Goal: Information Seeking & Learning: Find specific fact

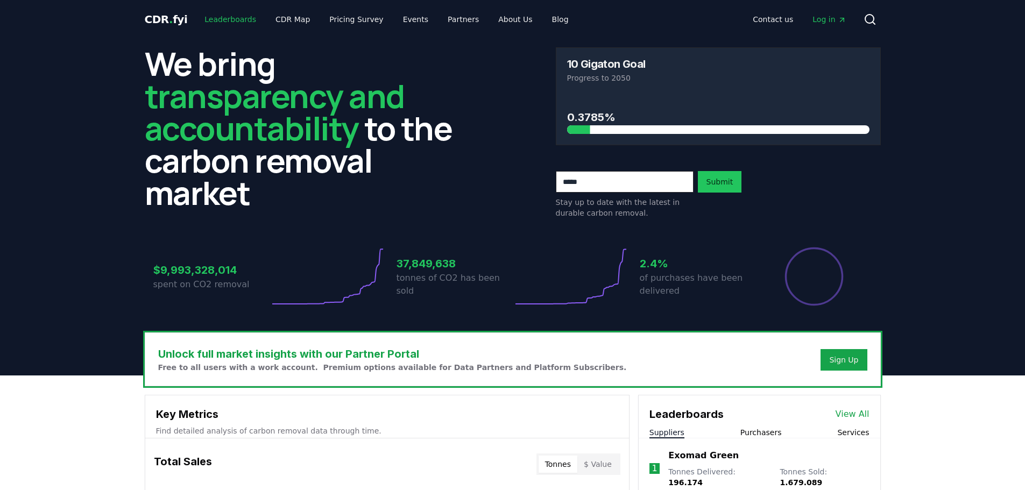
click at [214, 17] on link "Leaderboards" at bounding box center [230, 19] width 69 height 19
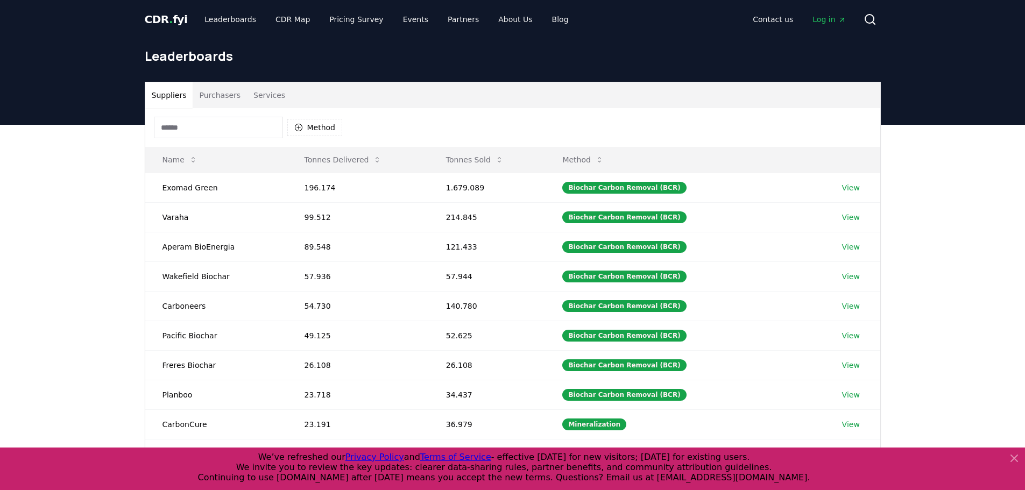
click at [211, 96] on button "Purchasers" at bounding box center [220, 95] width 54 height 26
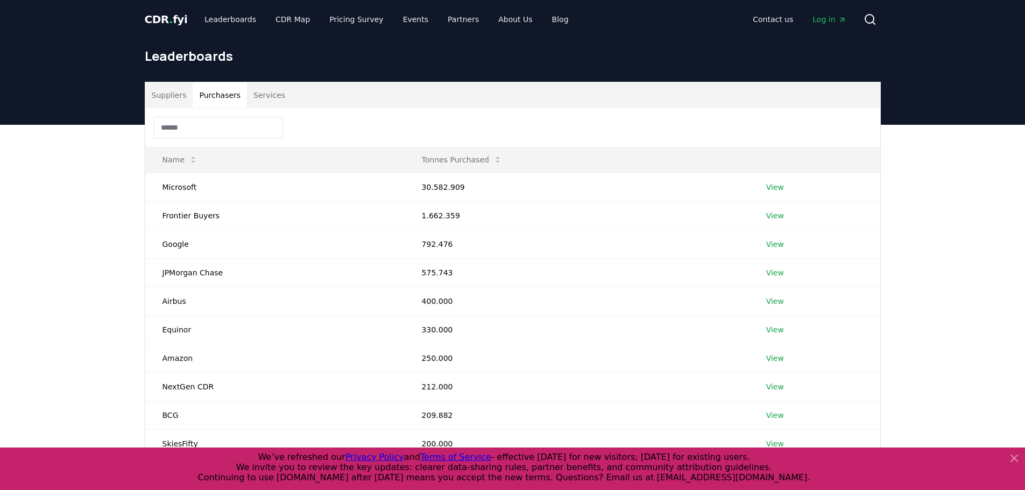
click at [245, 132] on input at bounding box center [218, 128] width 129 height 22
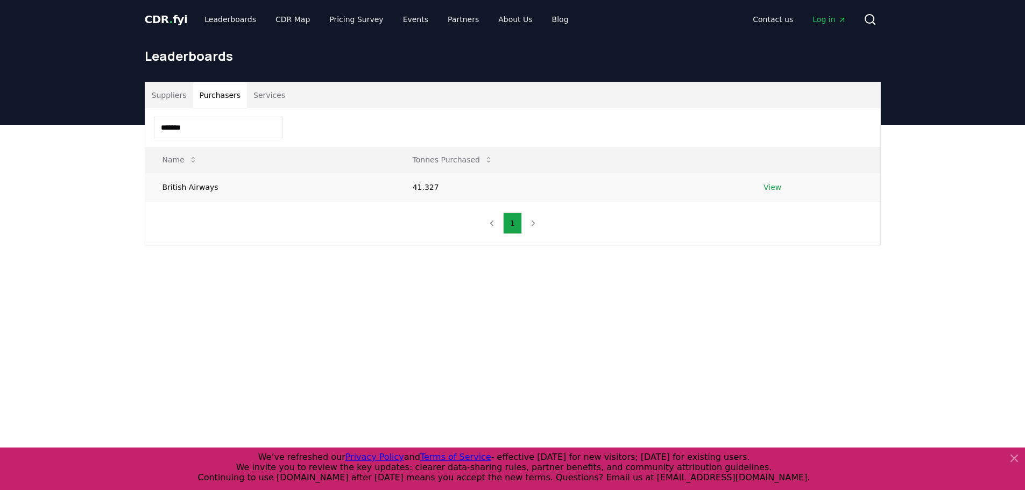
type input "*******"
click at [208, 184] on td "British Airways" at bounding box center [270, 187] width 250 height 29
click at [771, 190] on link "View" at bounding box center [772, 187] width 18 height 11
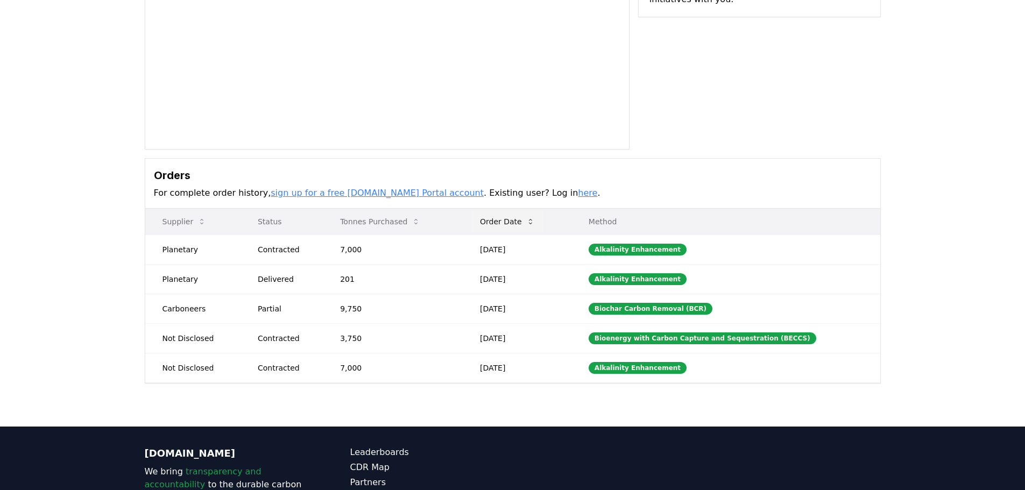
scroll to position [175, 0]
